Goal: Task Accomplishment & Management: Manage account settings

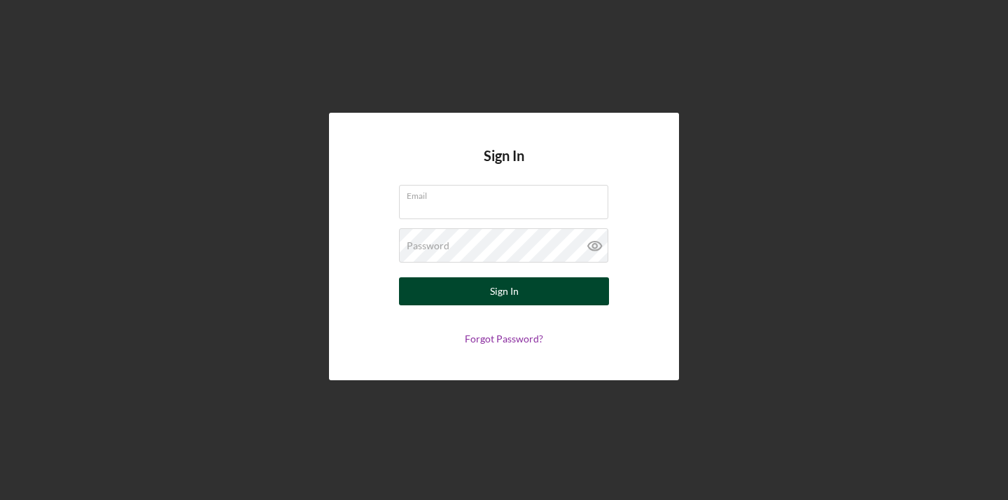
type input "[EMAIL_ADDRESS][DOMAIN_NAME]"
click at [538, 298] on button "Sign In" at bounding box center [504, 291] width 210 height 28
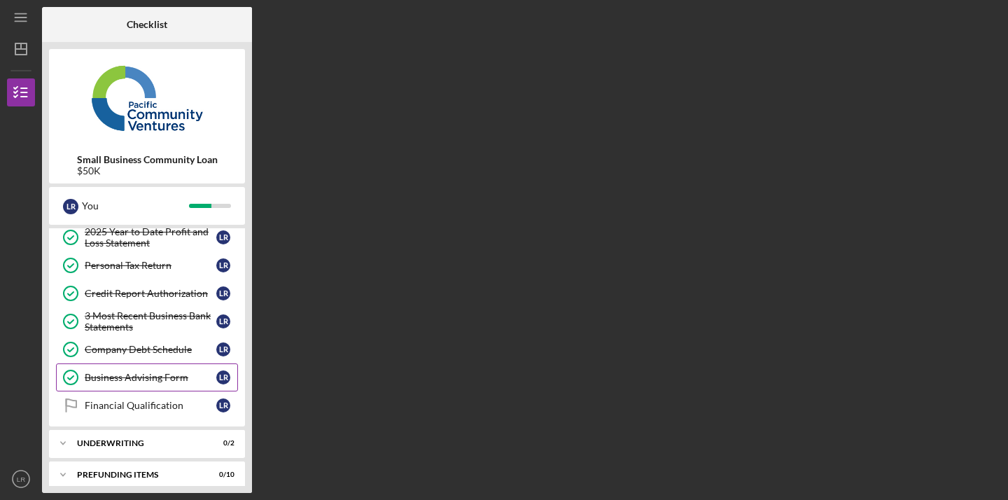
scroll to position [181, 0]
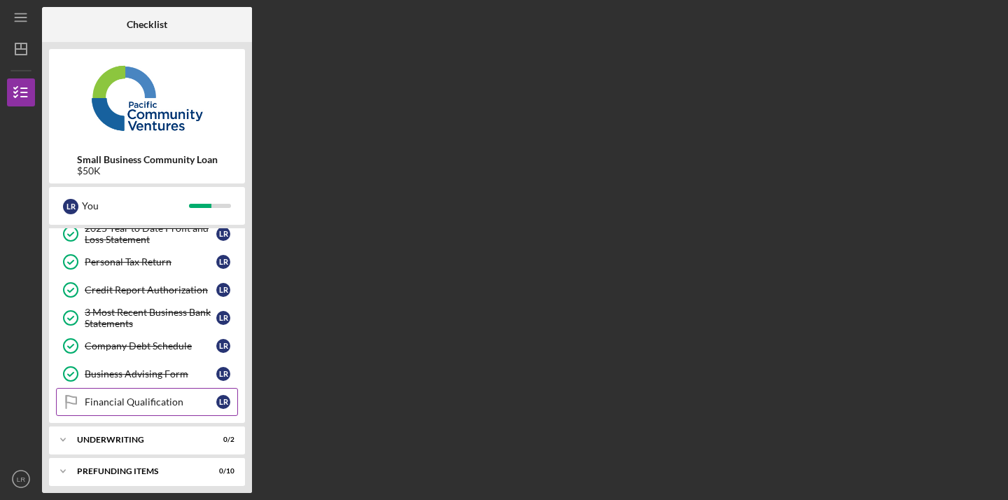
click at [176, 400] on div "Financial Qualification" at bounding box center [151, 401] width 132 height 11
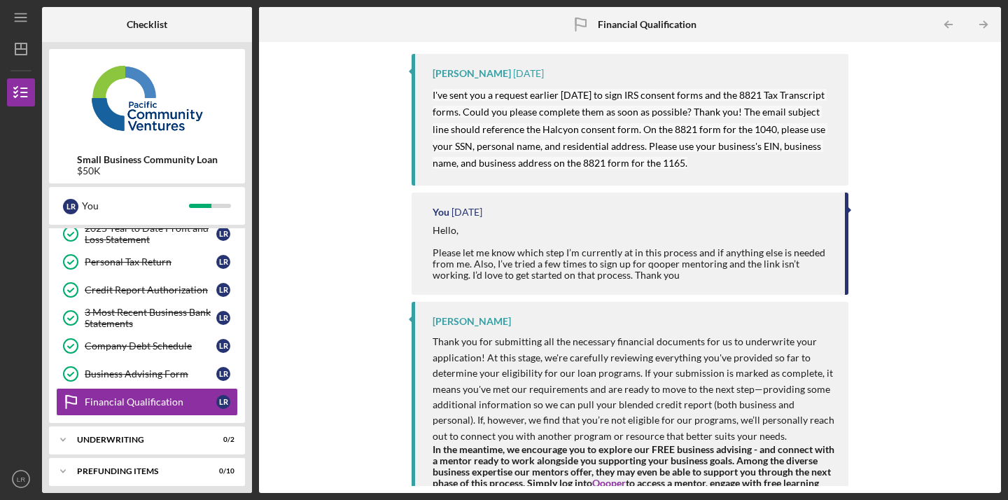
scroll to position [368, 0]
